Goal: Transaction & Acquisition: Purchase product/service

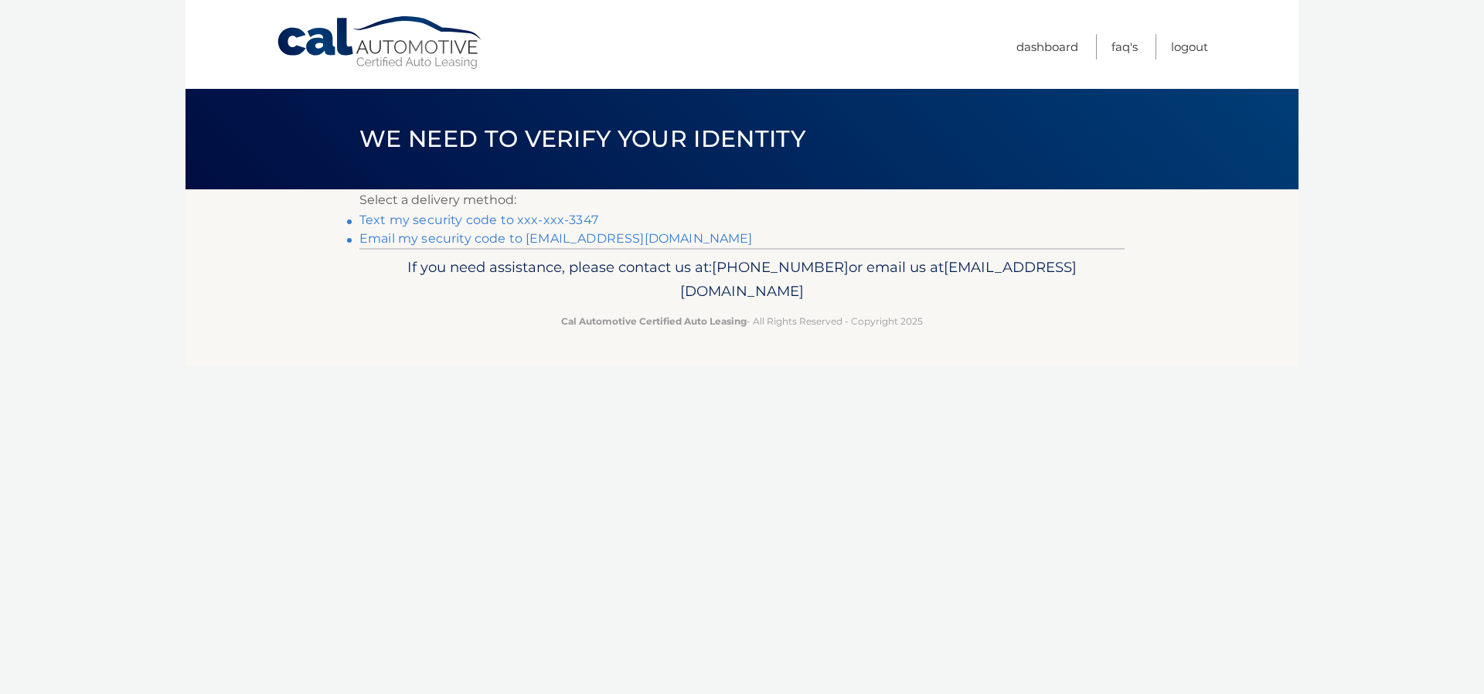
click at [492, 220] on link "Text my security code to xxx-xxx-3347" at bounding box center [478, 220] width 239 height 15
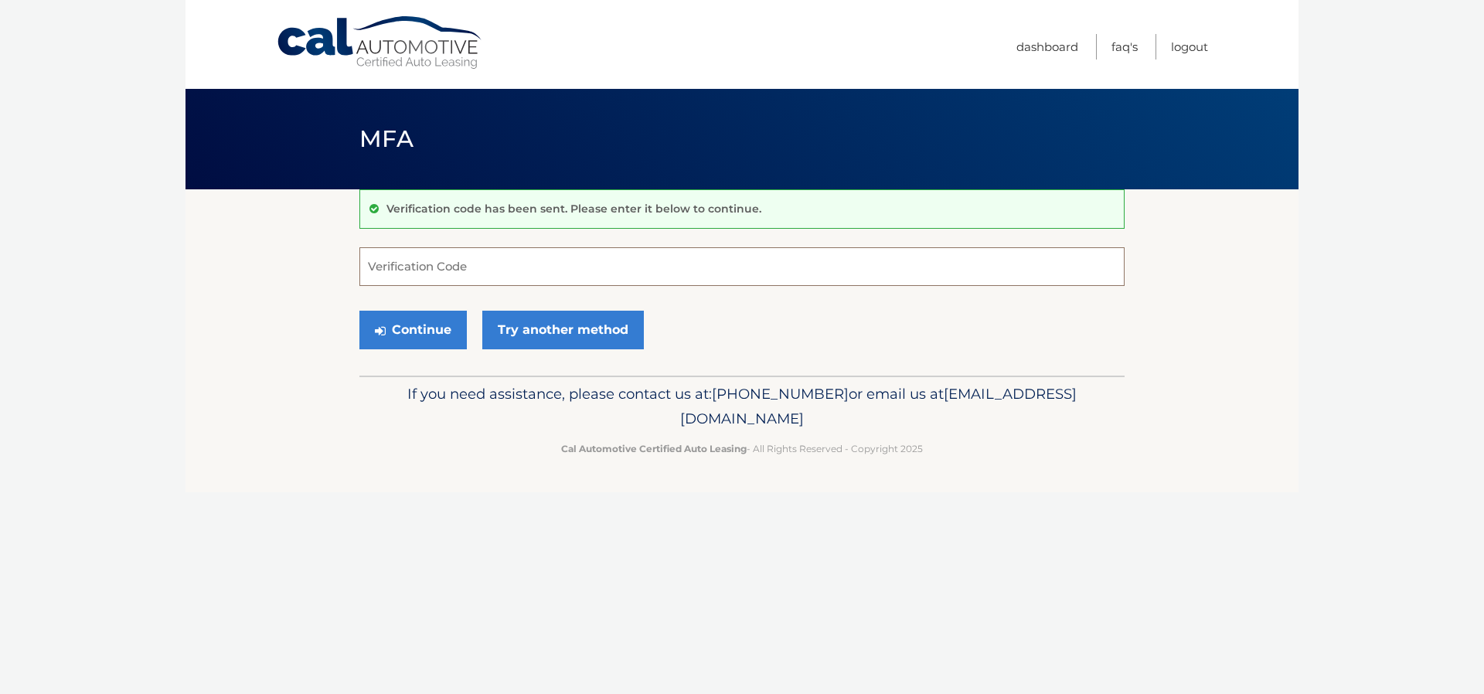
click at [467, 264] on input "Verification Code" at bounding box center [741, 266] width 765 height 39
type input "695486"
click at [419, 322] on button "Continue" at bounding box center [412, 330] width 107 height 39
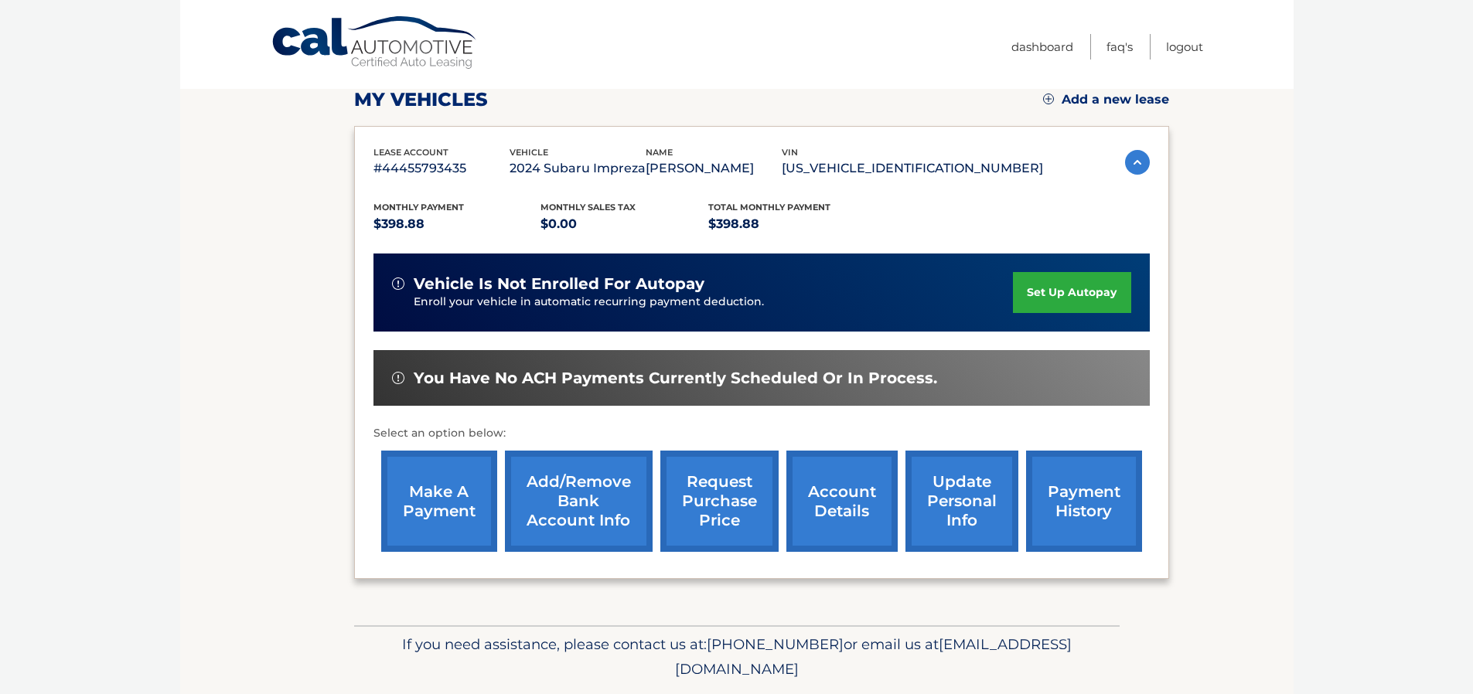
scroll to position [232, 0]
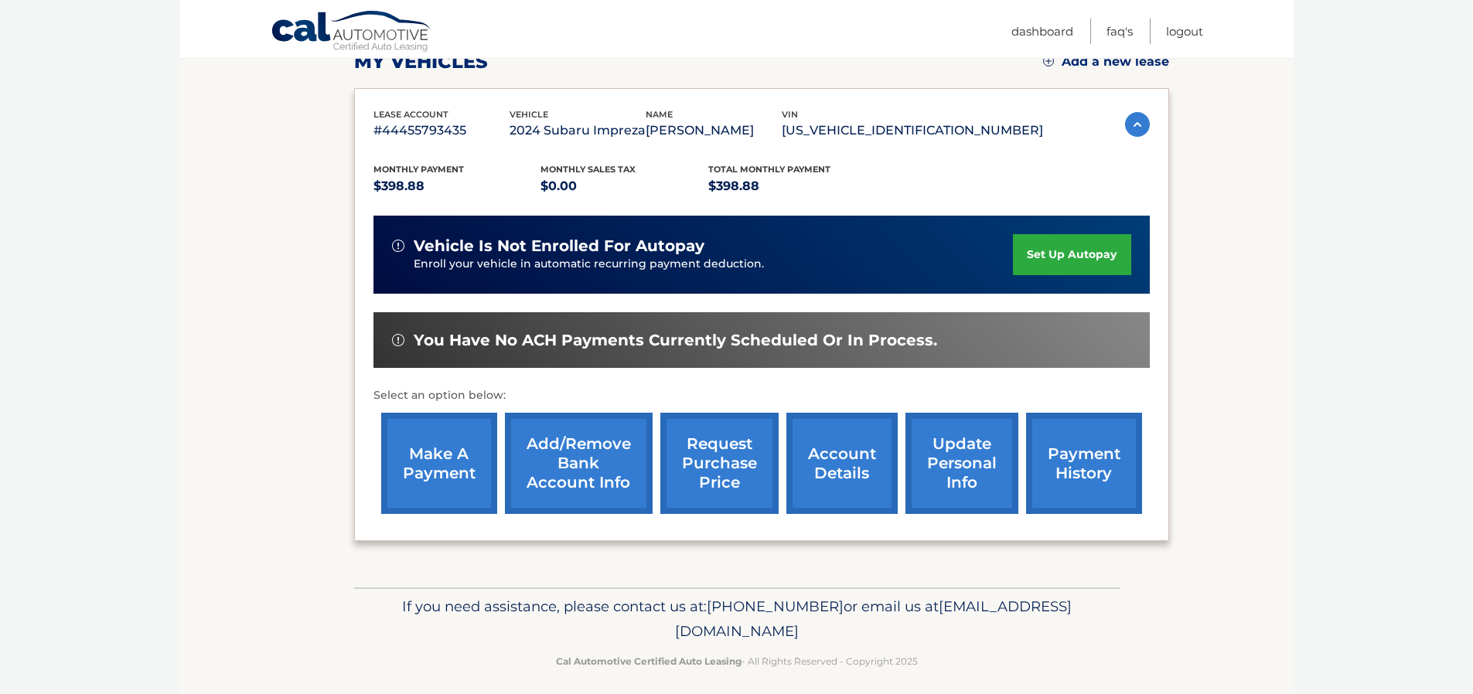
click at [437, 457] on link "make a payment" at bounding box center [439, 463] width 116 height 101
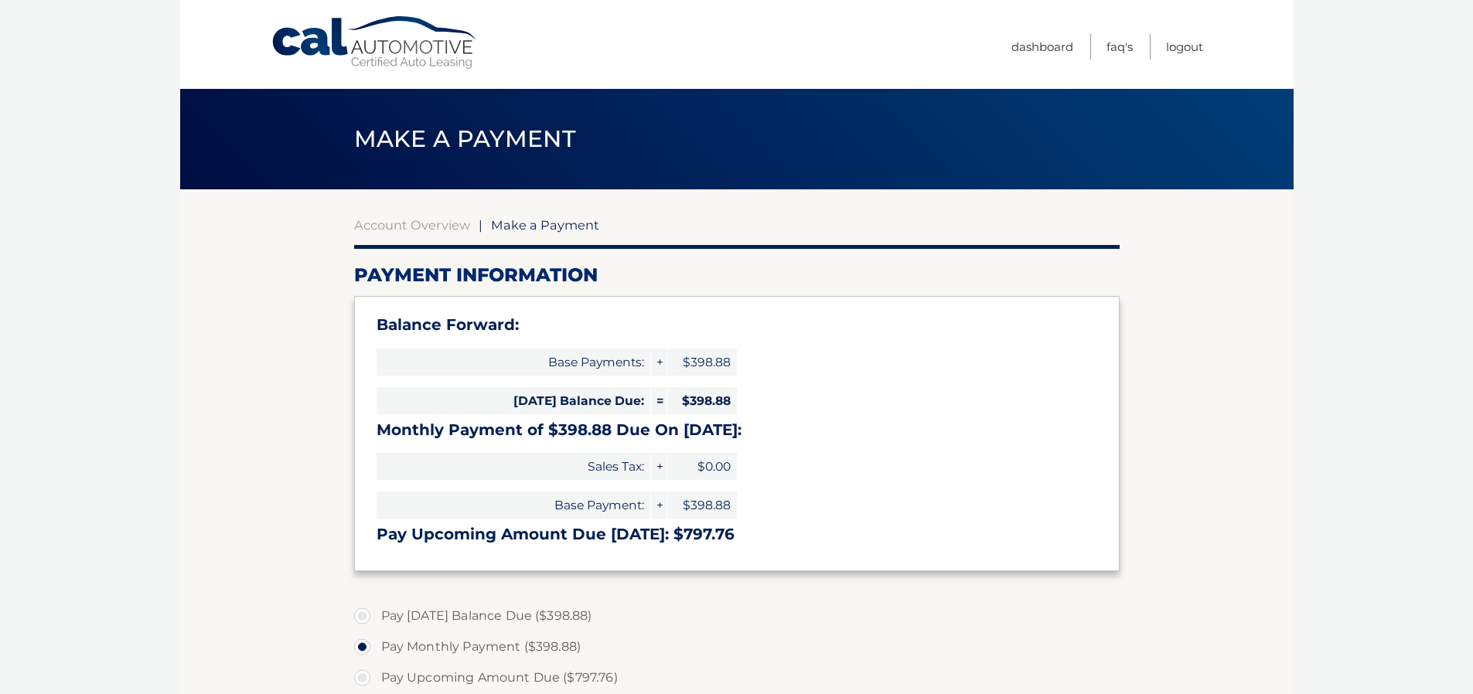
select select "YTU2ZGFlYzgtMzcyZS00M2QyLWFjZjYtODM3MzI4ZWE5NjFj"
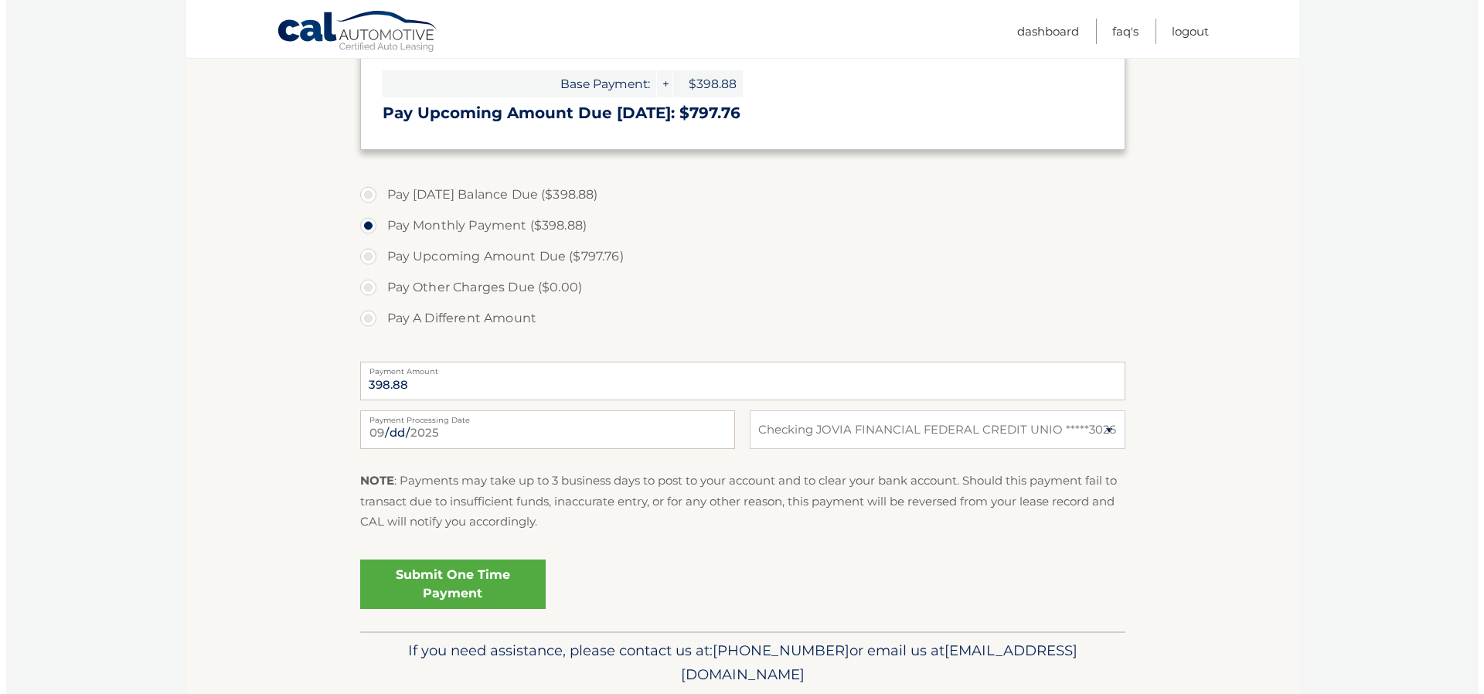
scroll to position [464, 0]
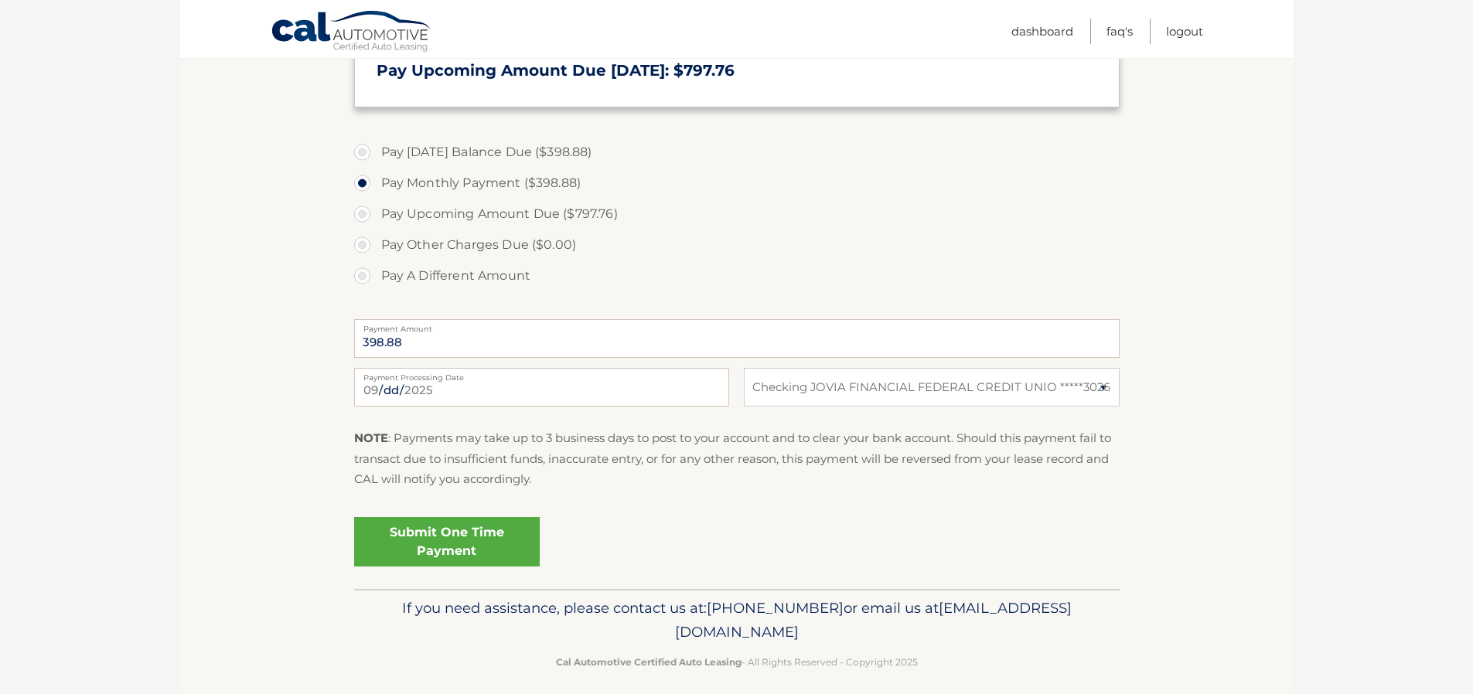
click at [478, 533] on link "Submit One Time Payment" at bounding box center [447, 541] width 186 height 49
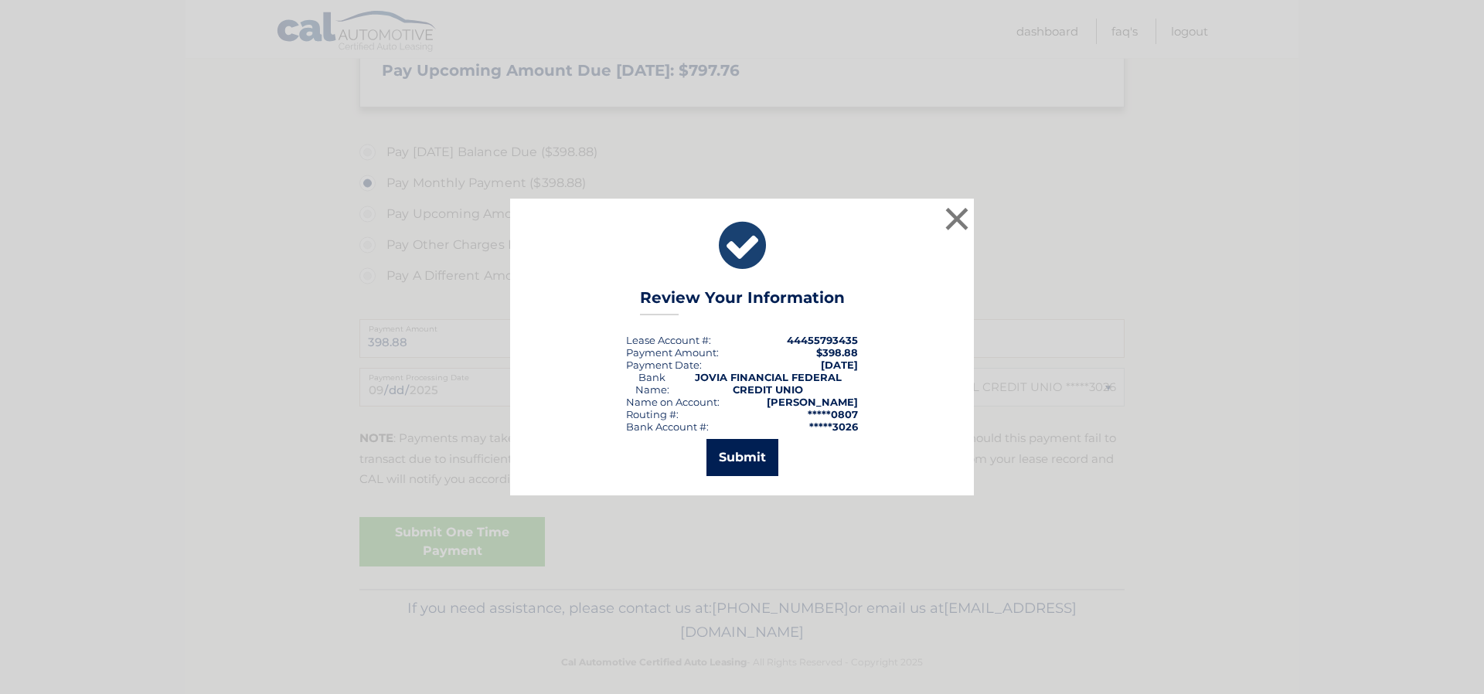
click at [741, 448] on button "Submit" at bounding box center [743, 457] width 72 height 37
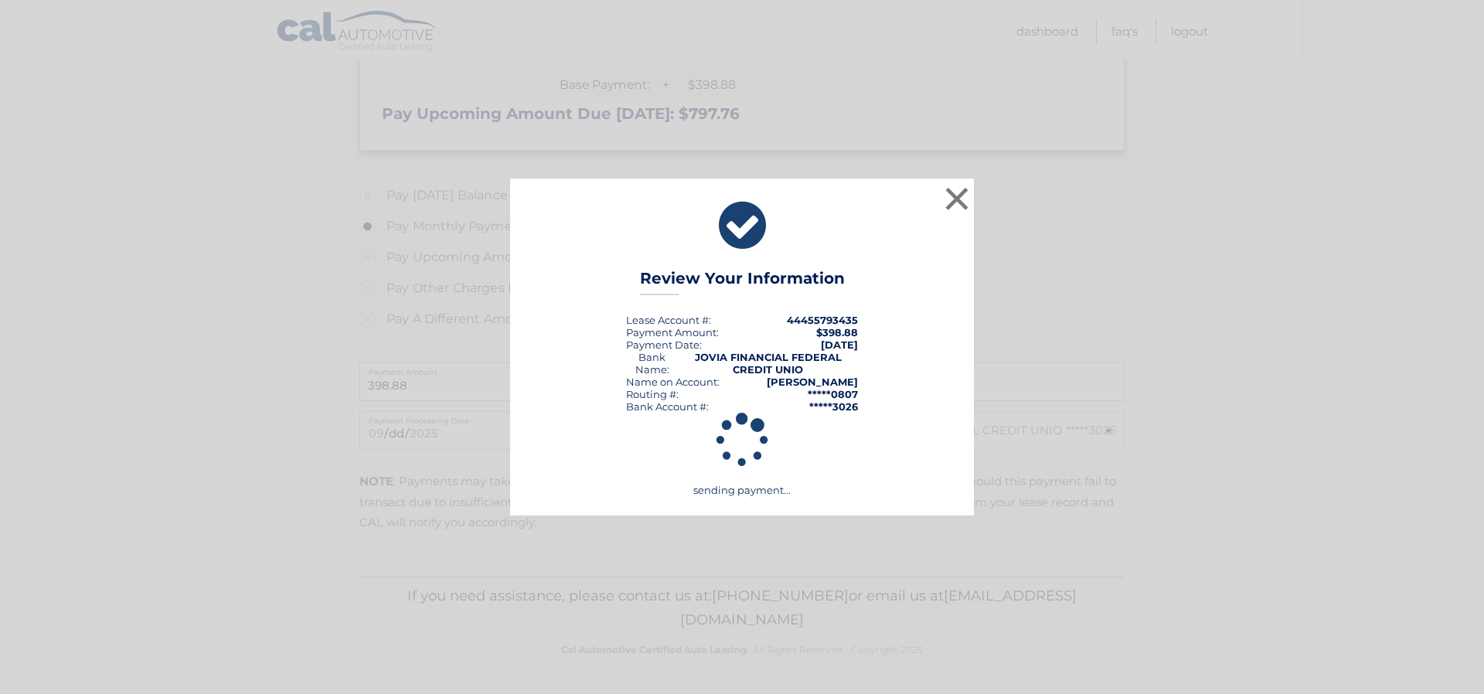
scroll to position [421, 0]
